Goal: Transaction & Acquisition: Book appointment/travel/reservation

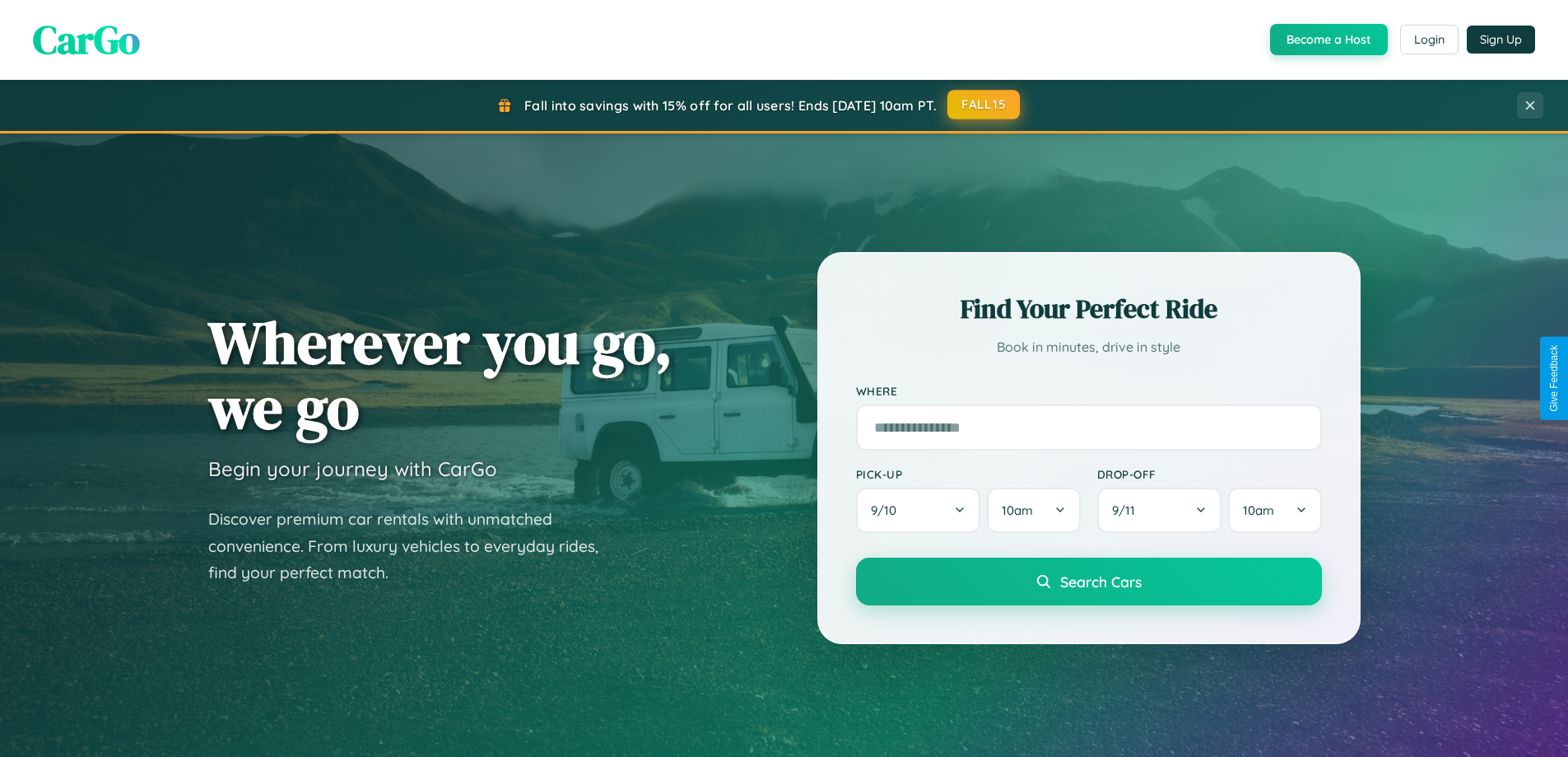
click at [984, 105] on button "FALL15" at bounding box center [983, 104] width 72 height 30
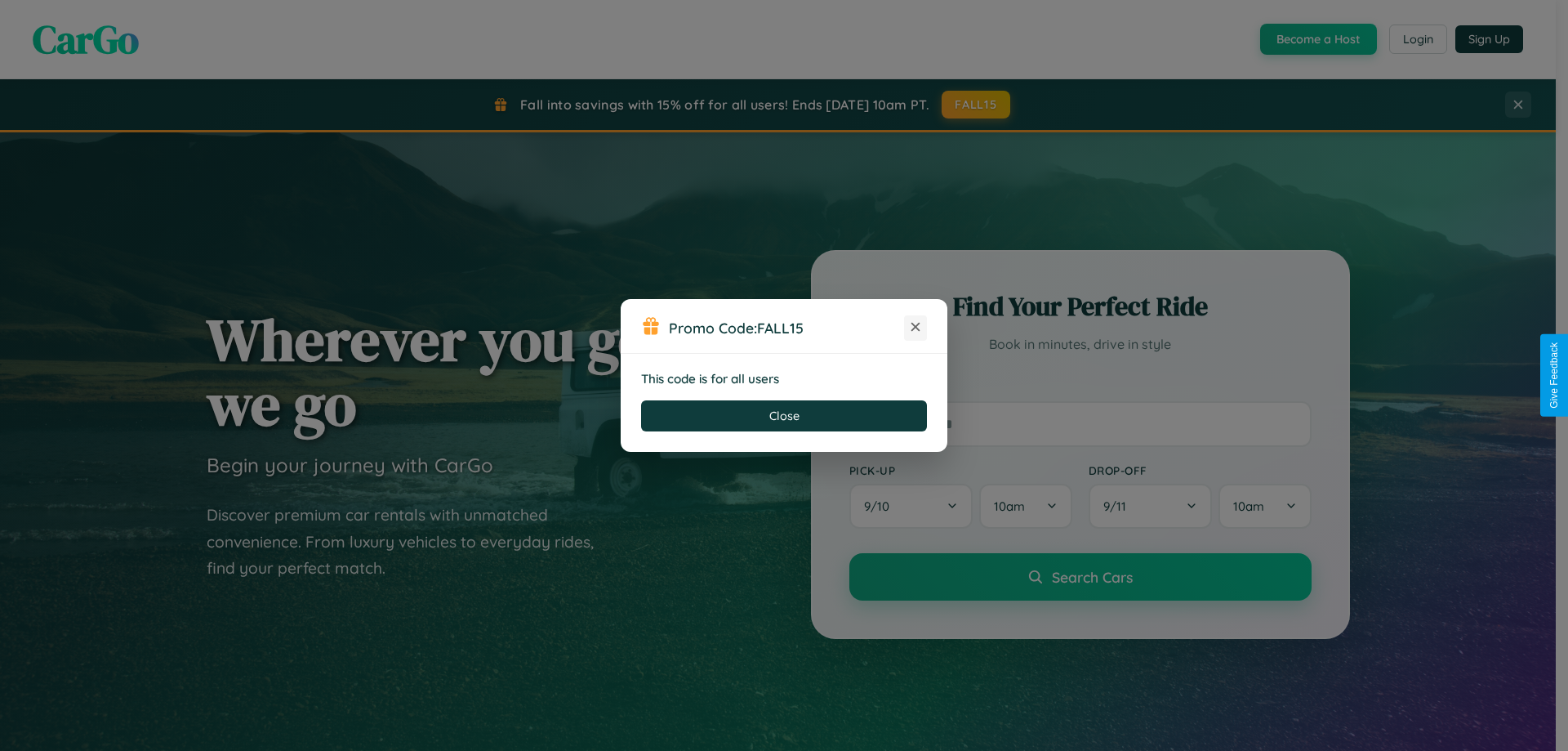
click at [915, 328] on icon at bounding box center [915, 327] width 17 height 17
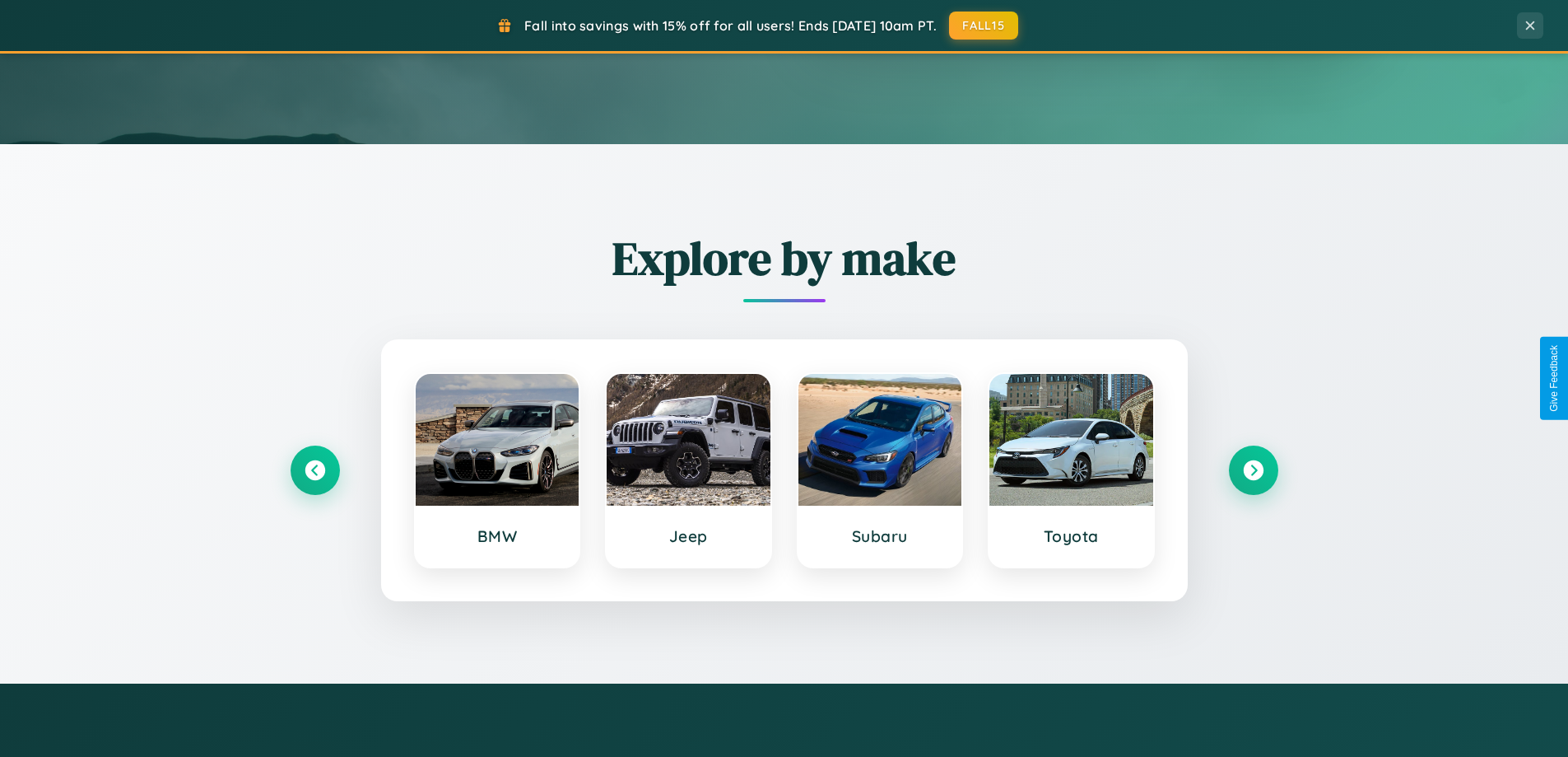
scroll to position [710, 0]
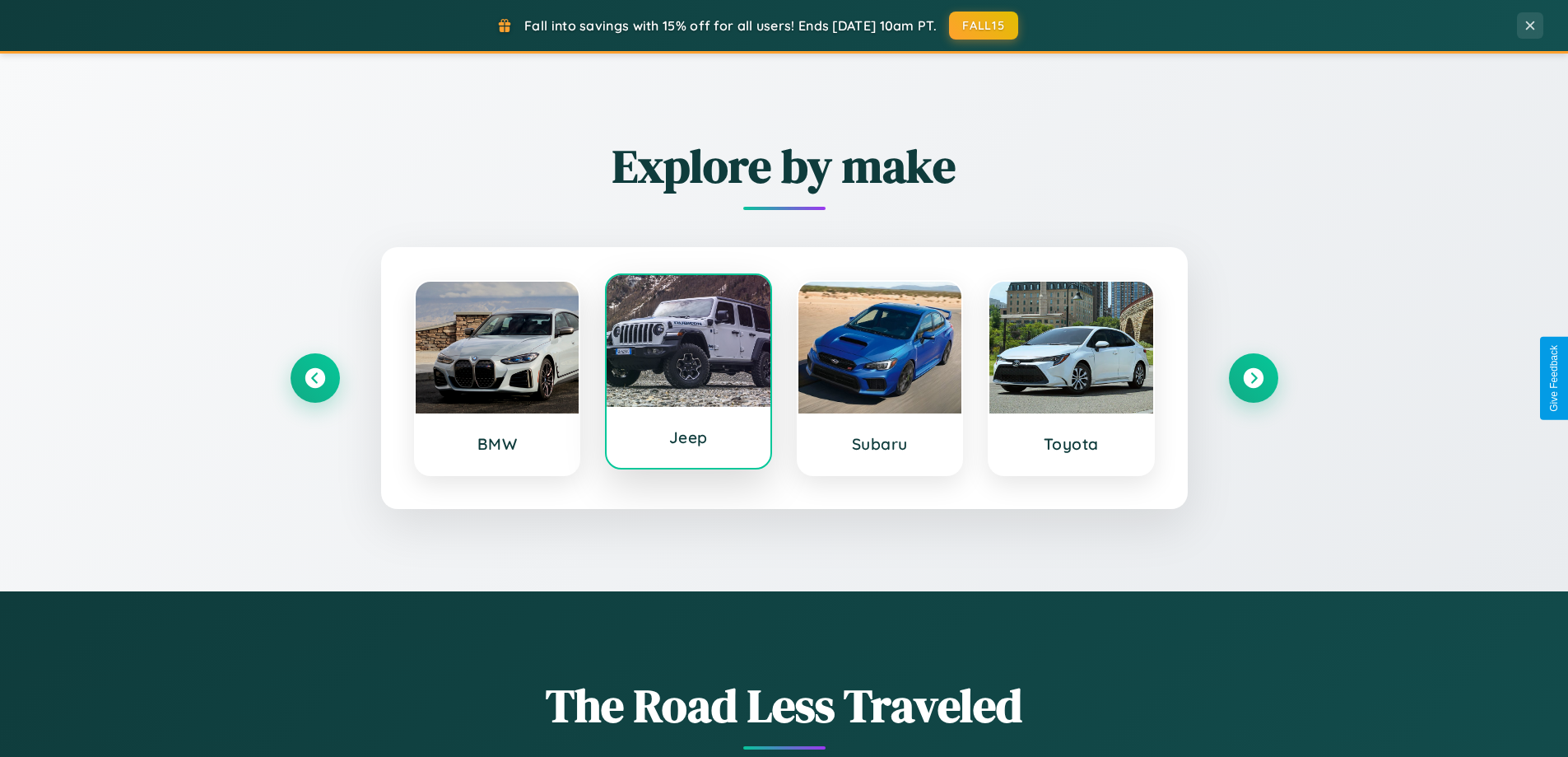
click at [688, 372] on div at bounding box center [688, 341] width 163 height 132
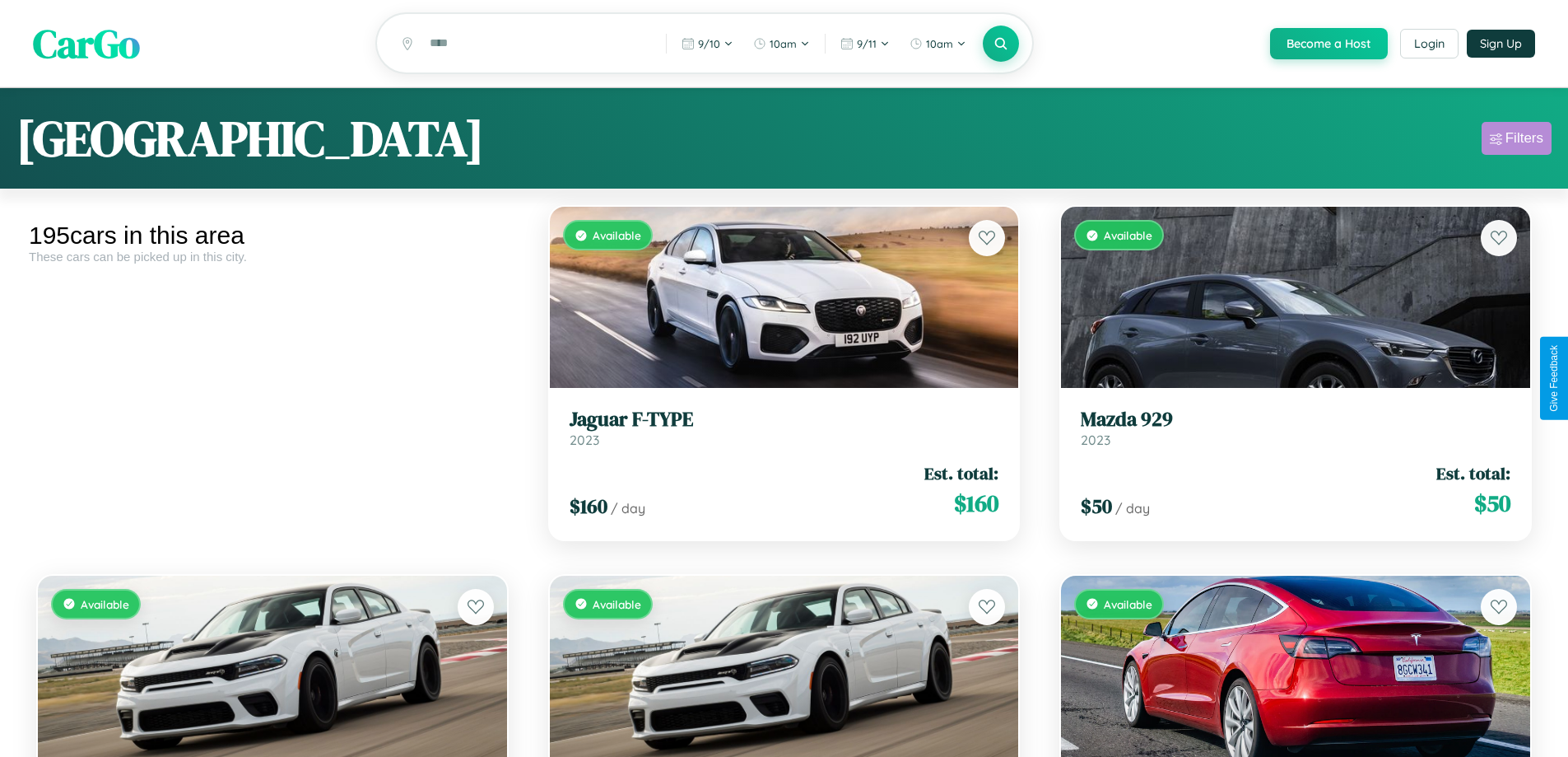
click at [1516, 141] on div "Filters" at bounding box center [1524, 138] width 38 height 17
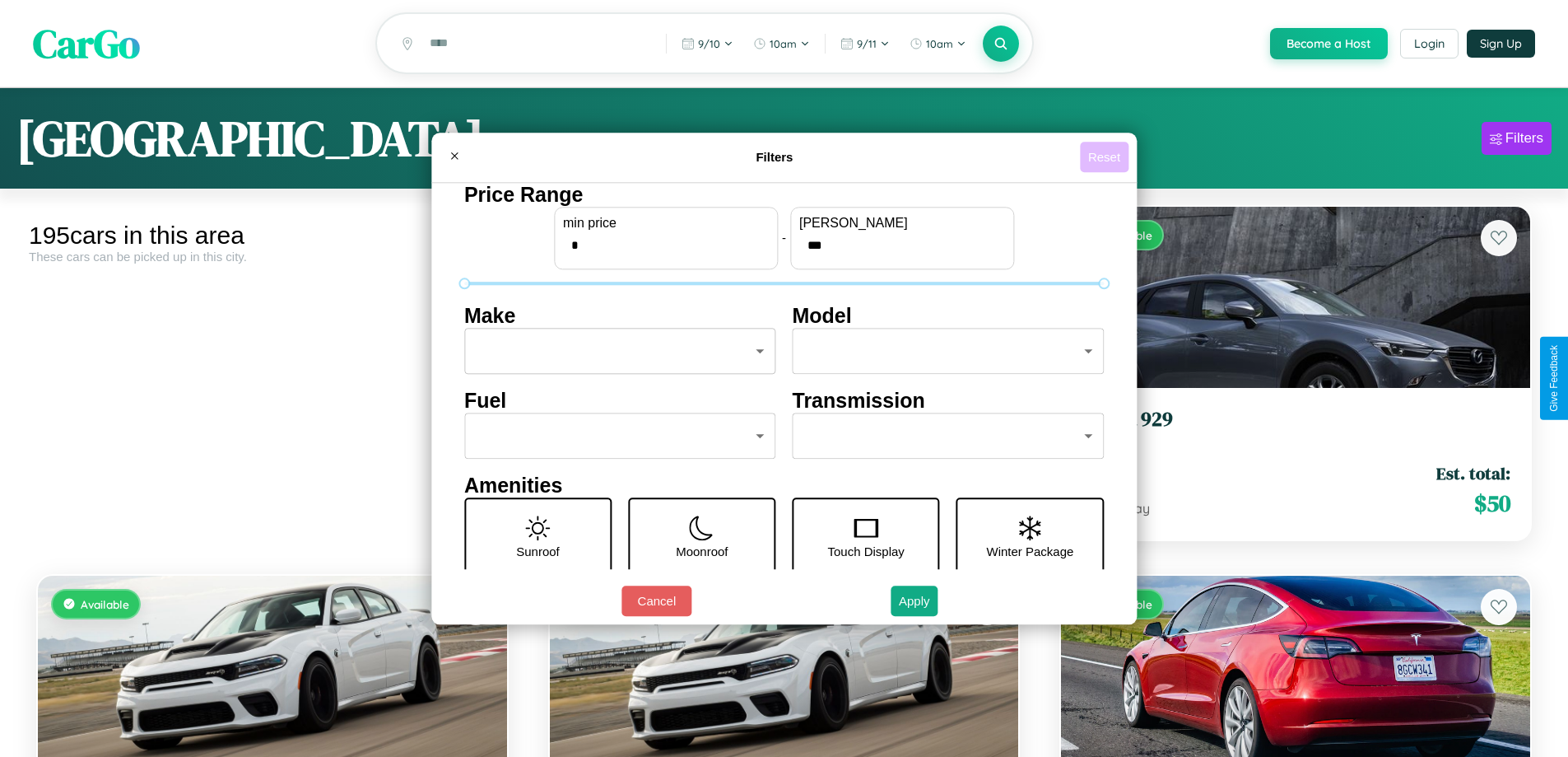
click at [1106, 157] on button "Reset" at bounding box center [1105, 157] width 49 height 30
